Goal: Task Accomplishment & Management: Complete application form

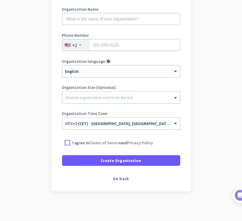
scroll to position [54, 0]
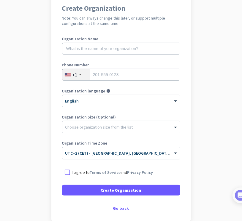
click at [121, 209] on div "Go back" at bounding box center [121, 209] width 118 height 4
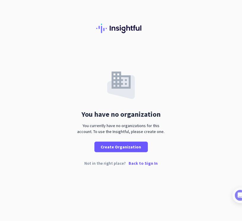
click at [143, 164] on p "Back to Sign In" at bounding box center [143, 163] width 29 height 4
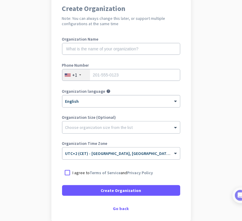
scroll to position [84, 0]
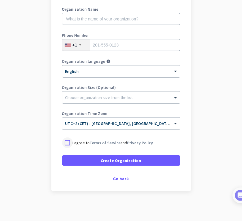
click at [68, 140] on div at bounding box center [67, 143] width 11 height 11
click at [125, 181] on div "Go back" at bounding box center [121, 179] width 118 height 4
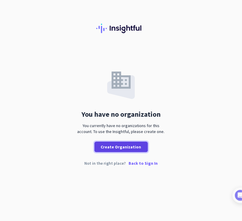
click at [134, 149] on span "Create Organization" at bounding box center [121, 147] width 40 height 6
